Goal: Information Seeking & Learning: Learn about a topic

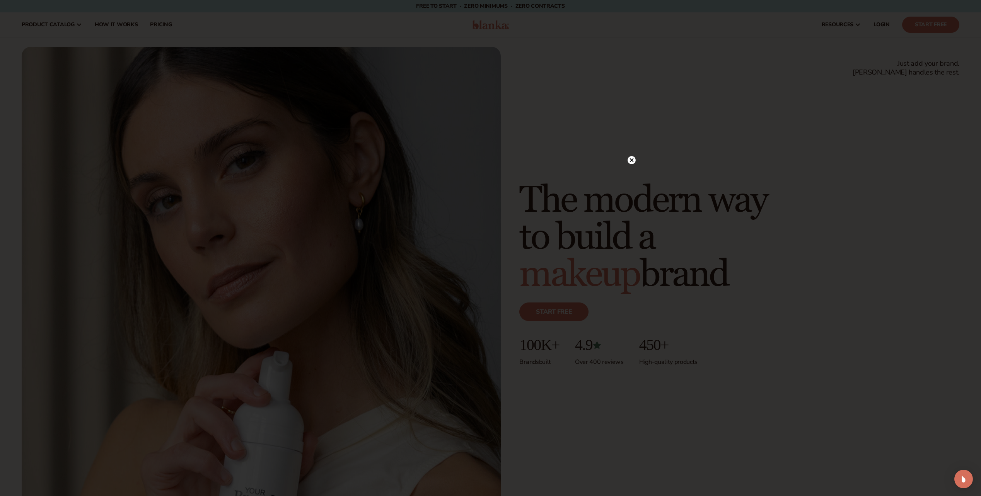
click at [631, 160] on icon at bounding box center [631, 160] width 4 height 4
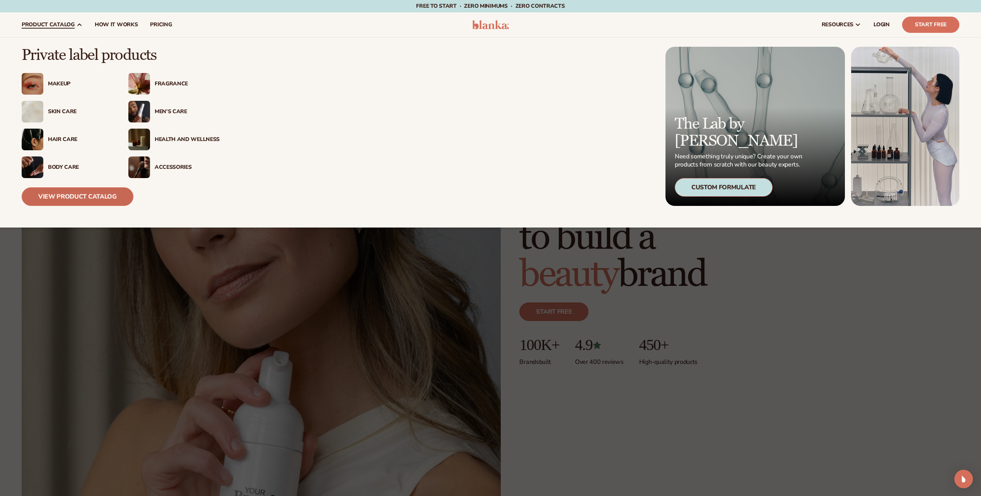
click at [72, 199] on link "View Product Catalog" at bounding box center [78, 196] width 112 height 19
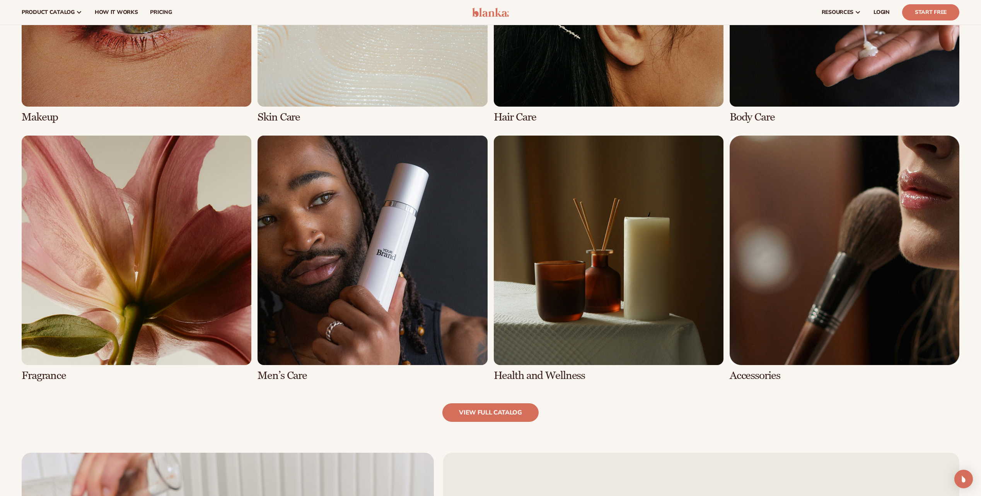
scroll to position [668, 0]
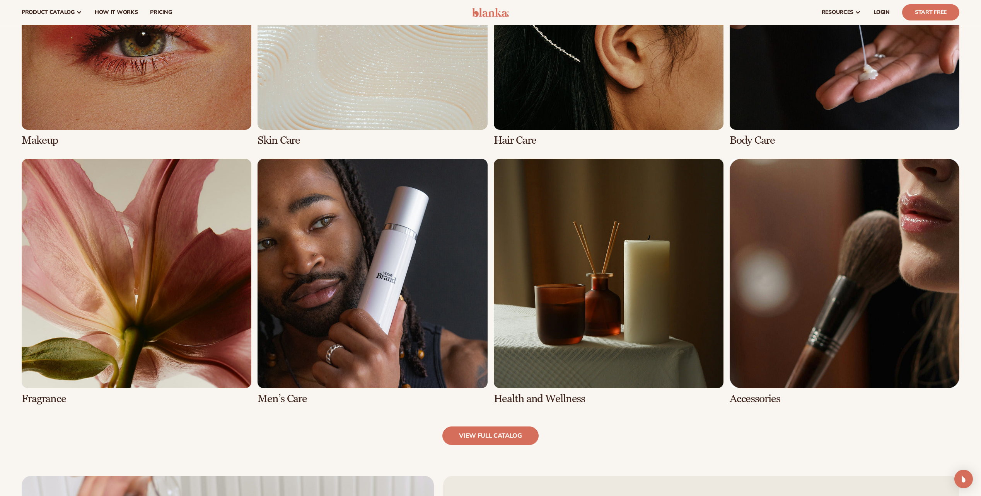
click at [410, 295] on link "6 / 8" at bounding box center [372, 282] width 230 height 246
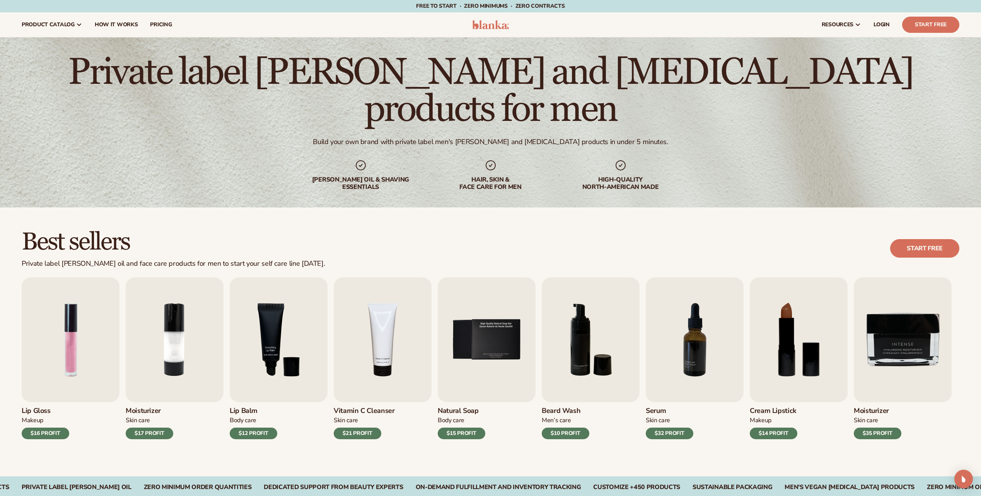
click at [491, 176] on div "hair, skin & face care for men" at bounding box center [490, 183] width 99 height 15
click at [569, 161] on div "beard oil & shaving essentials hair, skin & face care for men High-quality Nort…" at bounding box center [490, 175] width 359 height 32
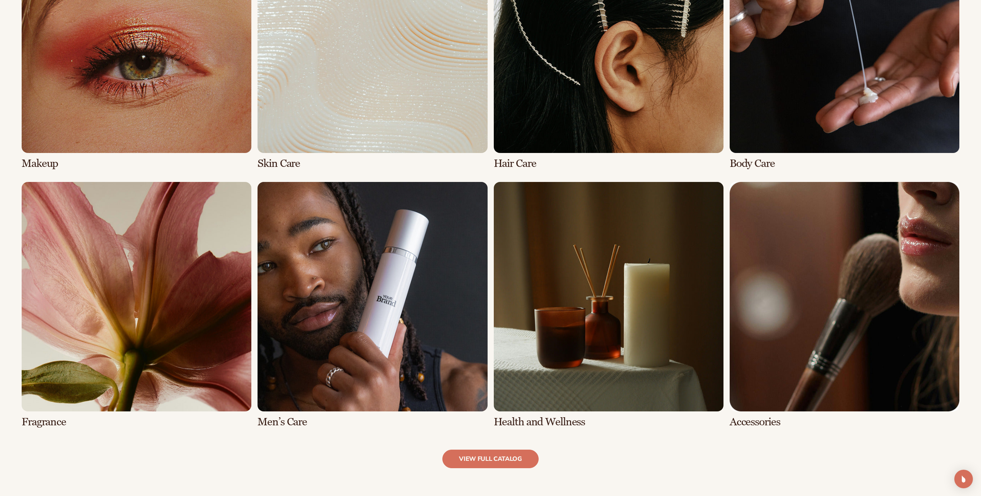
scroll to position [657, 0]
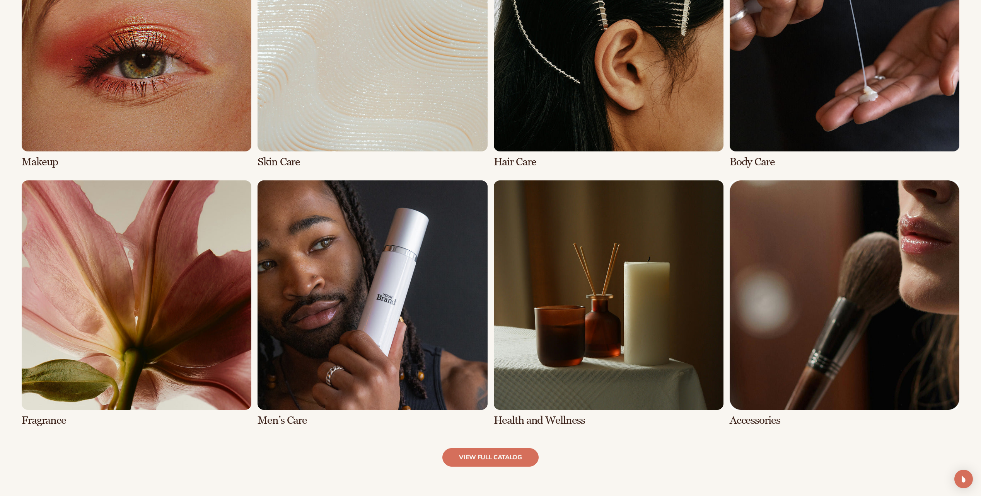
click at [856, 332] on link "8 / 8" at bounding box center [844, 304] width 230 height 246
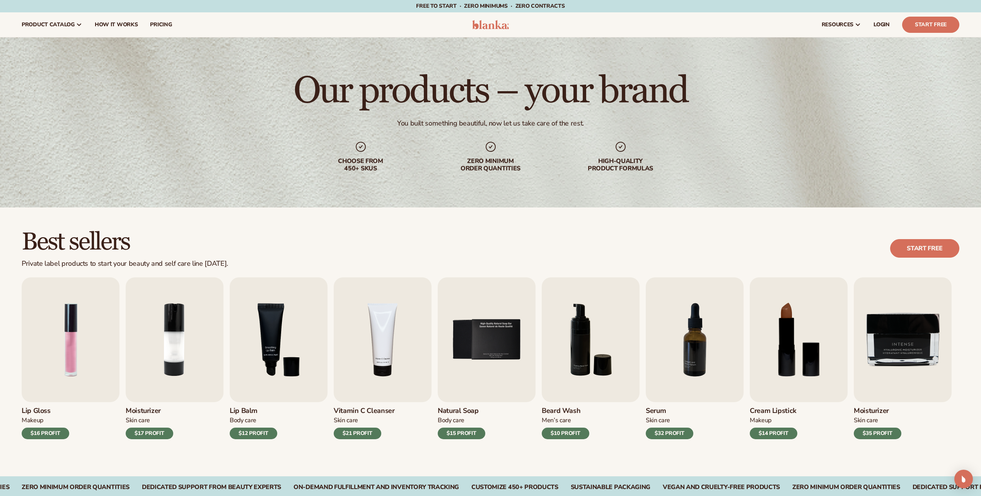
click at [583, 95] on h1 "Our products – your brand" at bounding box center [490, 91] width 394 height 37
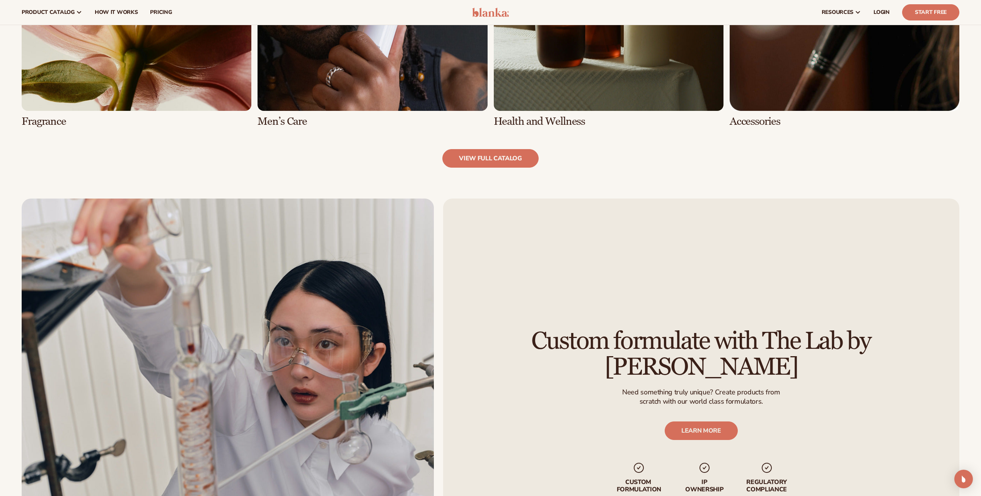
scroll to position [928, 0]
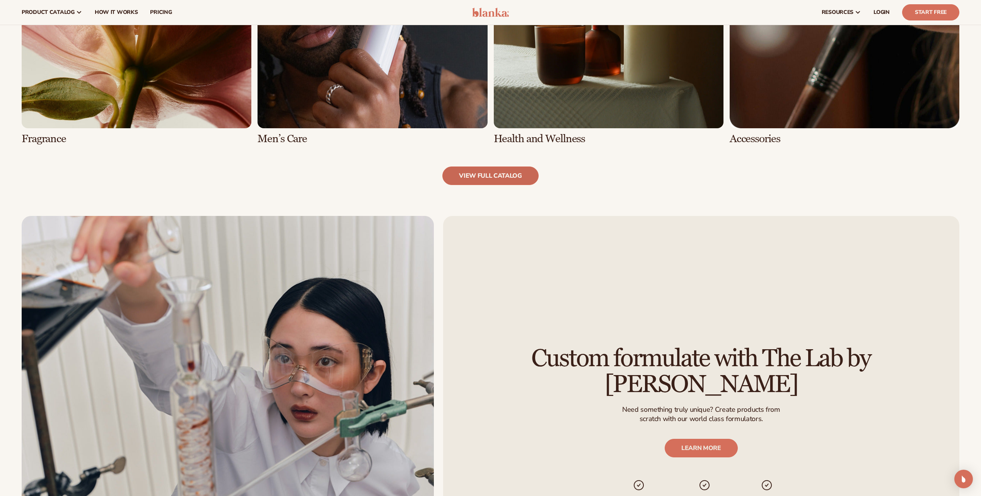
click at [494, 168] on link "view full catalog" at bounding box center [490, 176] width 96 height 19
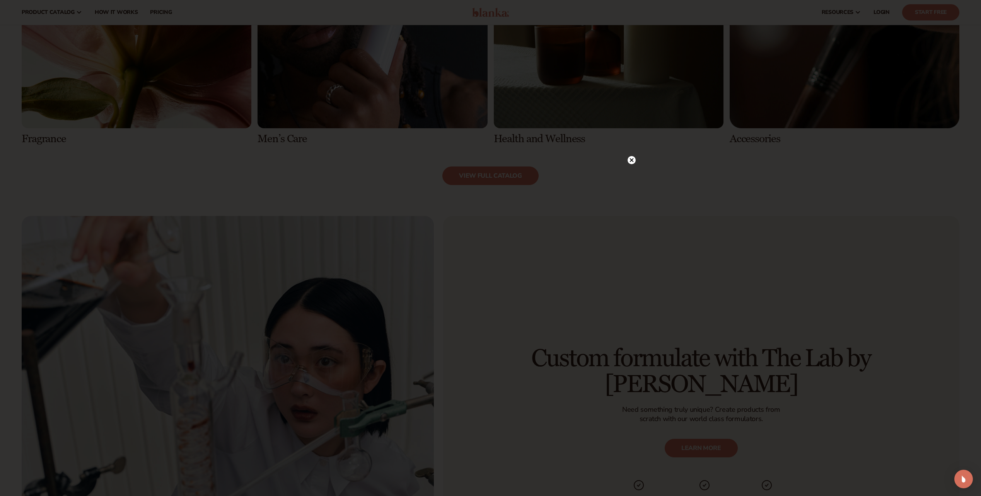
click at [631, 160] on icon at bounding box center [631, 160] width 4 height 4
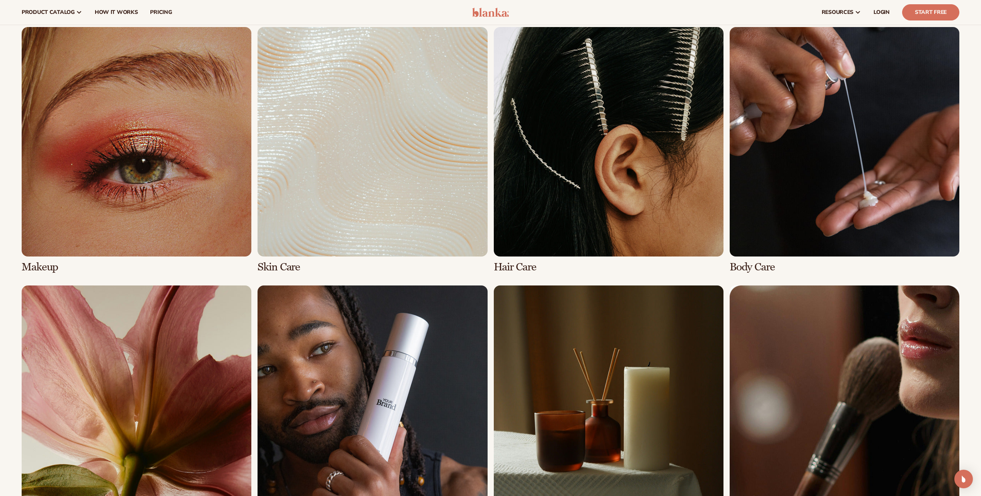
scroll to position [464, 0]
